Goal: Task Accomplishment & Management: Use online tool/utility

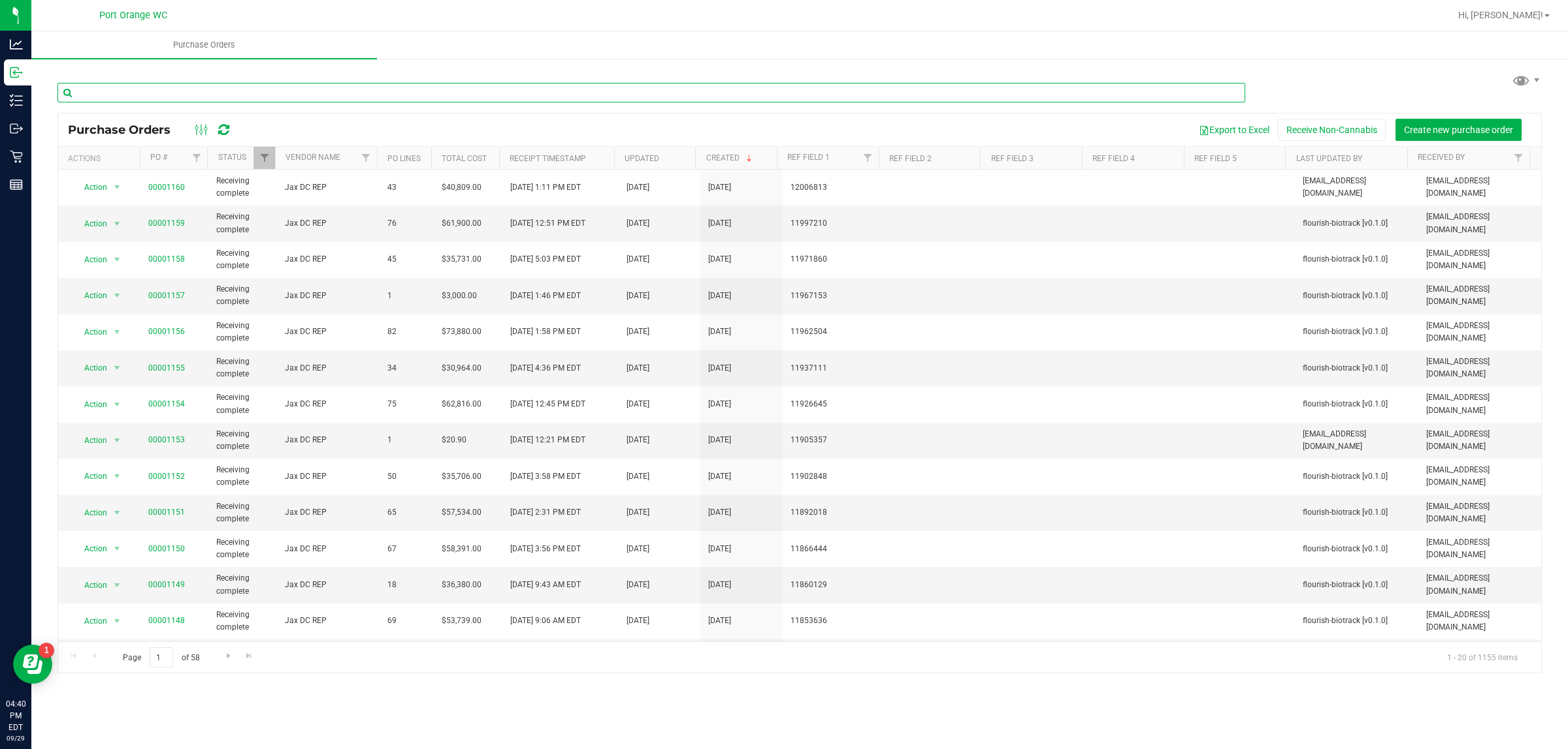
click at [65, 96] on input "text" at bounding box center [650, 93] width 1187 height 20
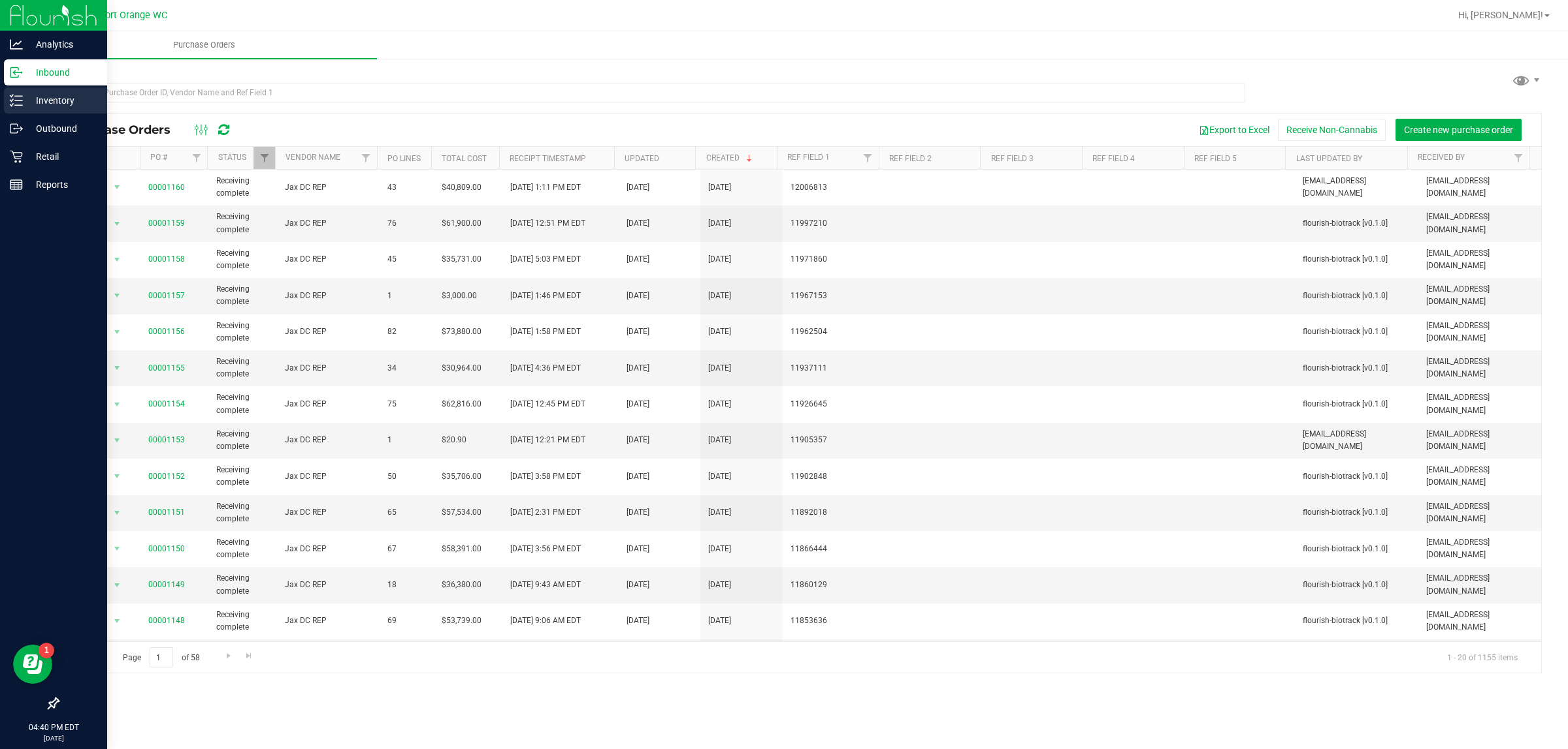
click at [23, 95] on p "Inventory" at bounding box center [62, 100] width 78 height 15
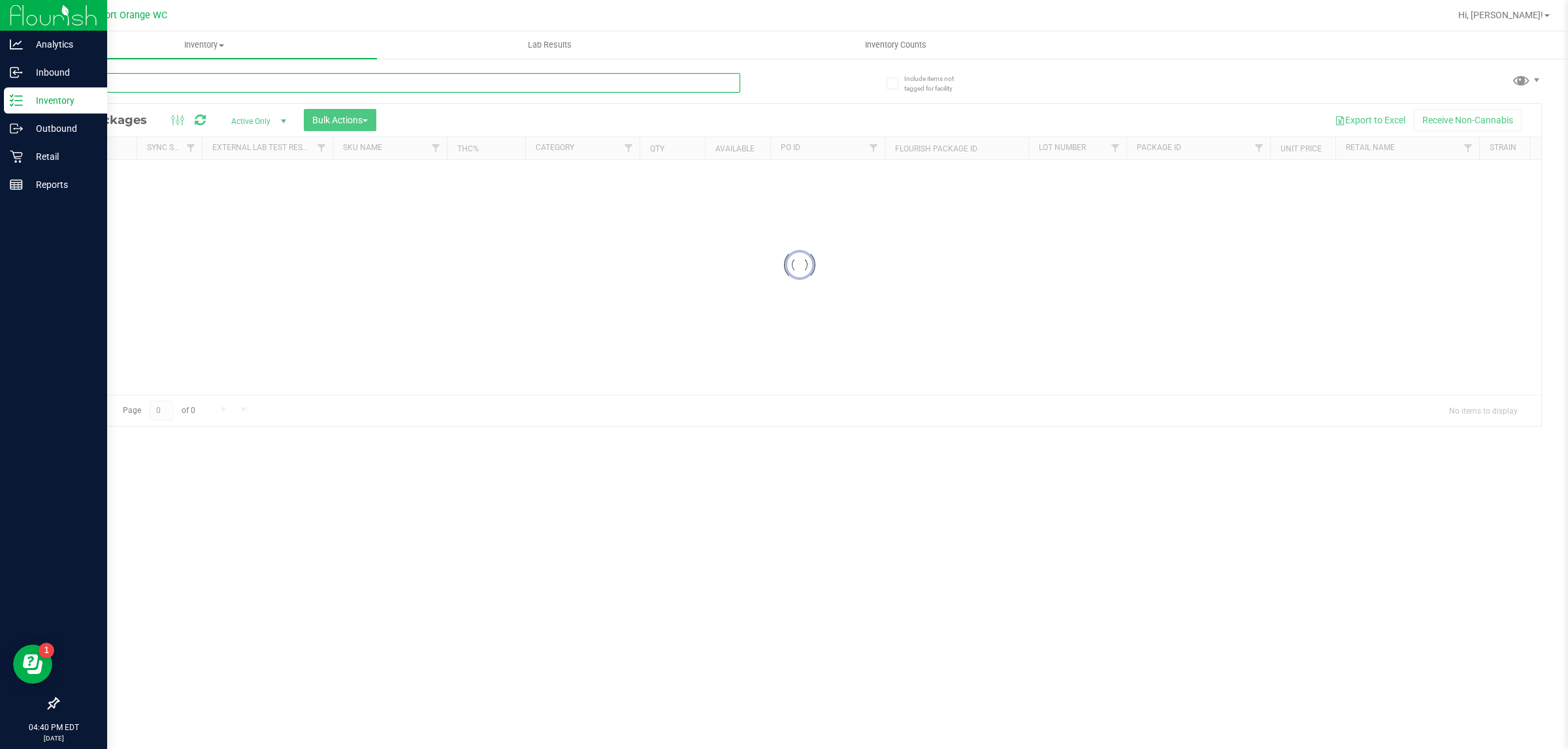
click at [171, 90] on input "text" at bounding box center [398, 84] width 682 height 20
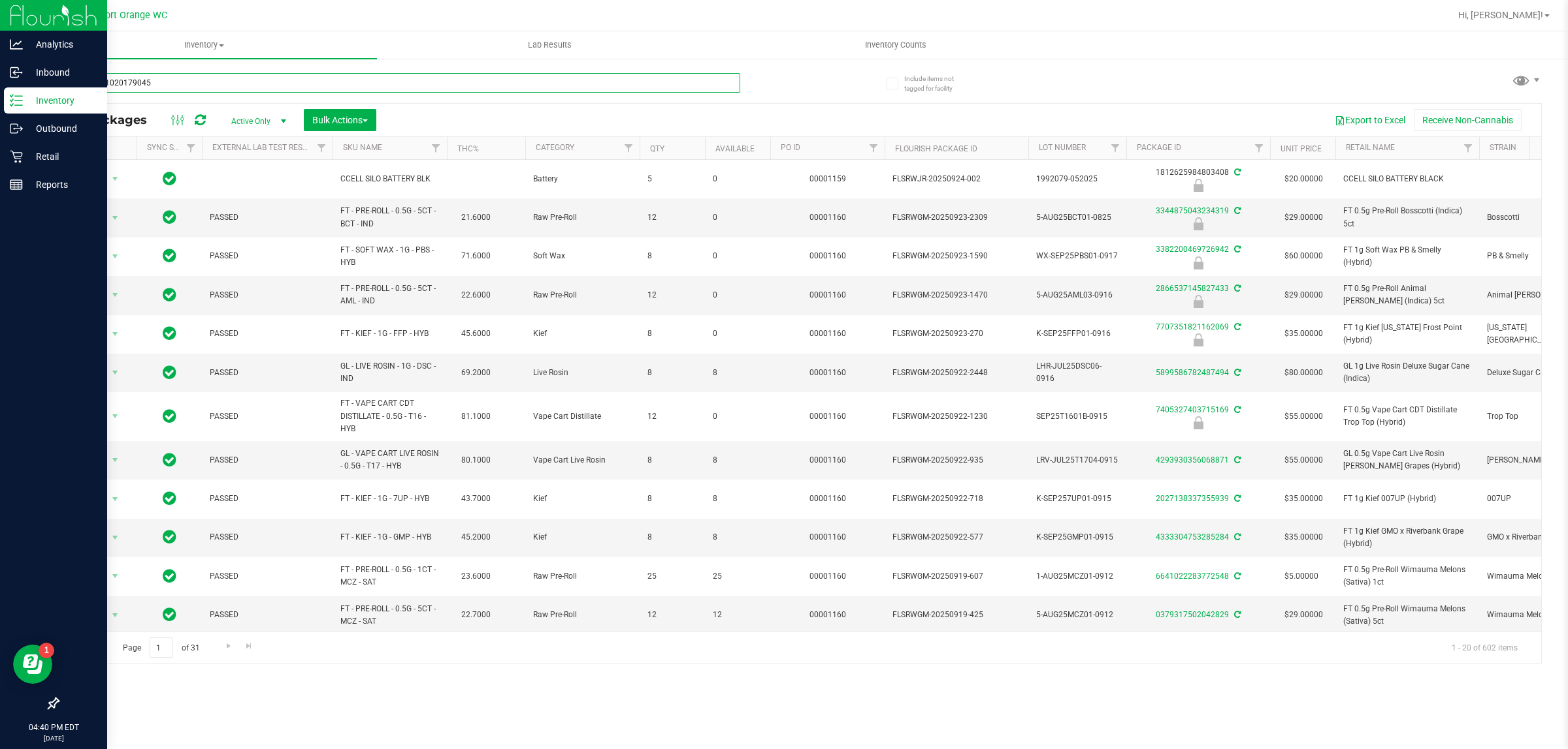
type input "4501051020179045"
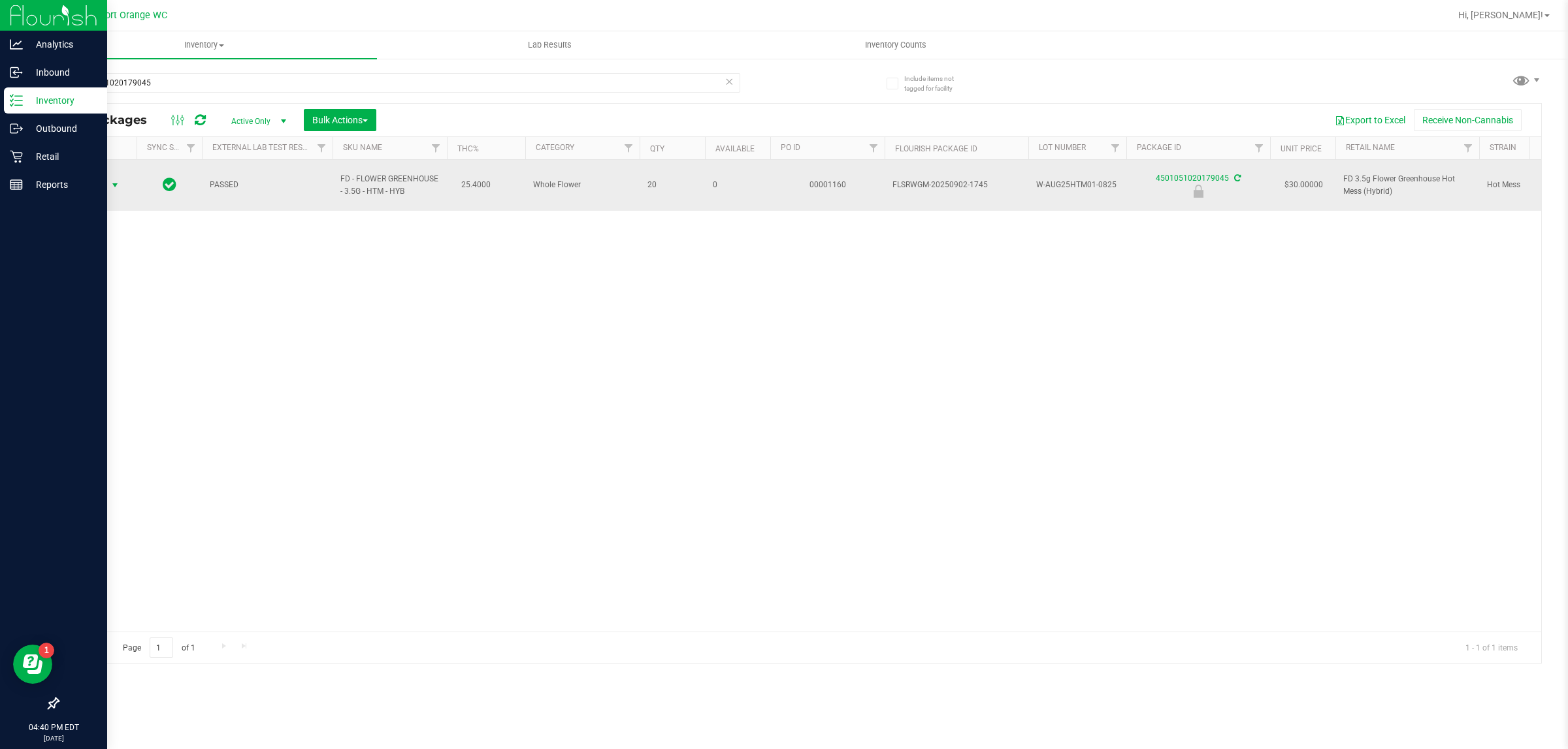
click at [116, 180] on span "select" at bounding box center [115, 185] width 11 height 11
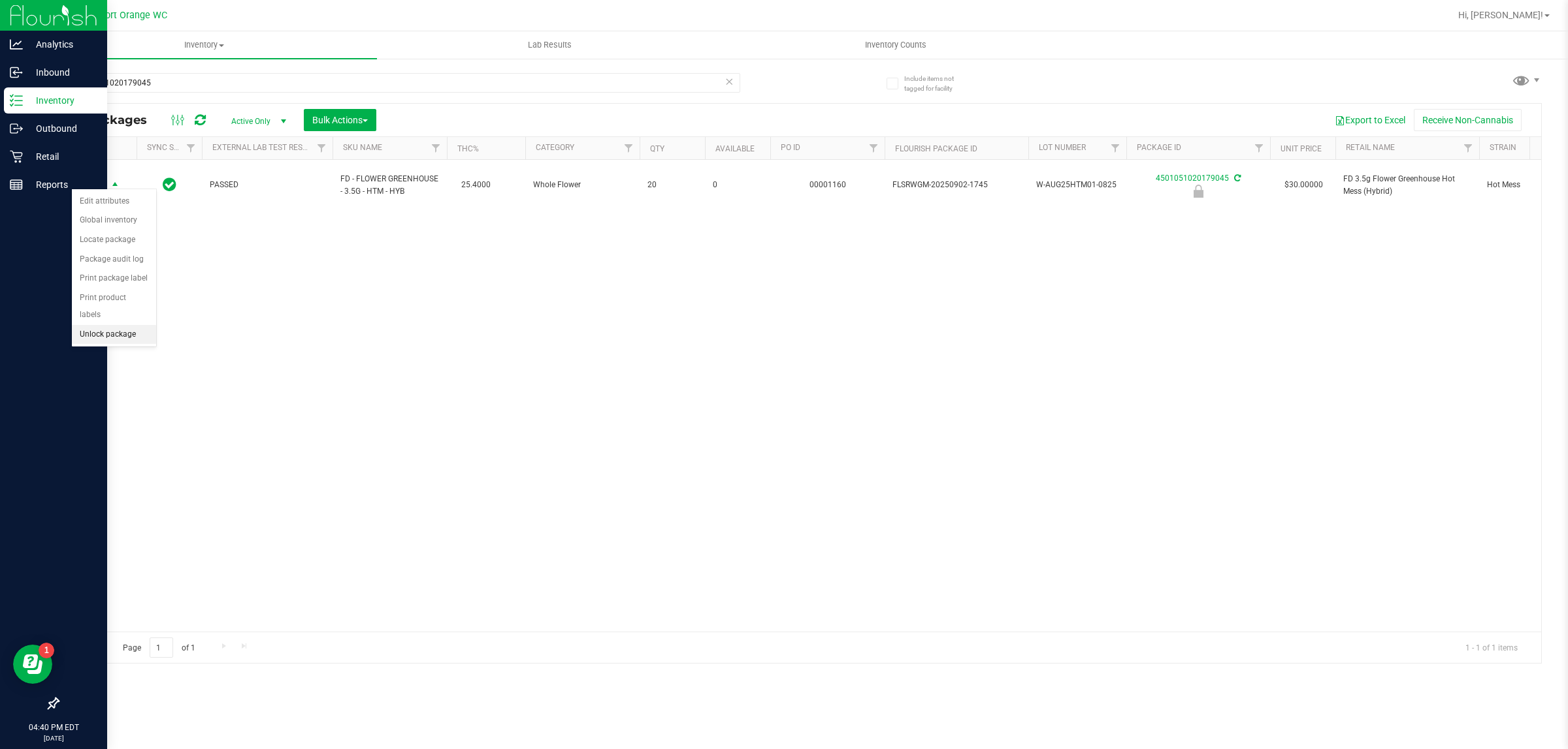
click at [134, 325] on li "Unlock package" at bounding box center [114, 335] width 84 height 20
